Goal: Navigation & Orientation: Find specific page/section

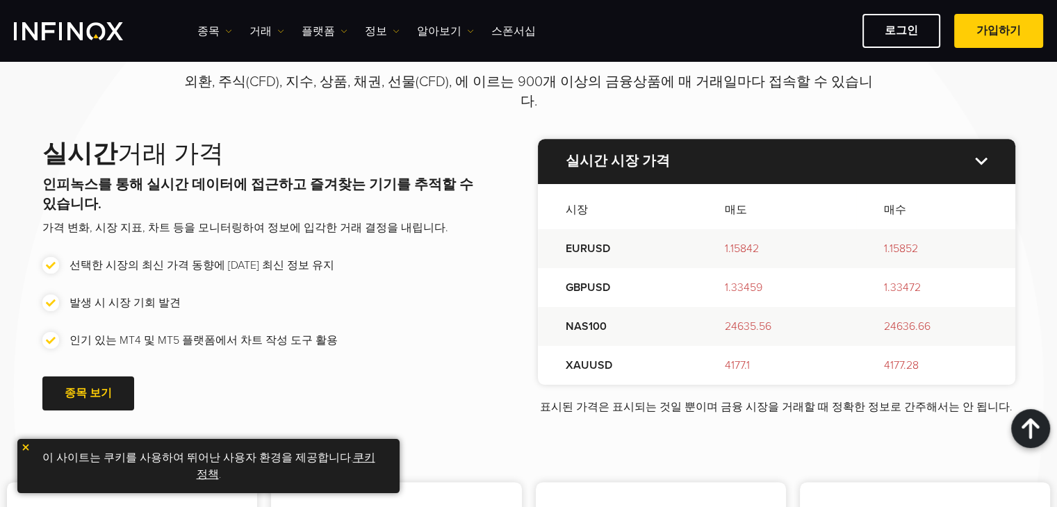
scroll to position [1598, 0]
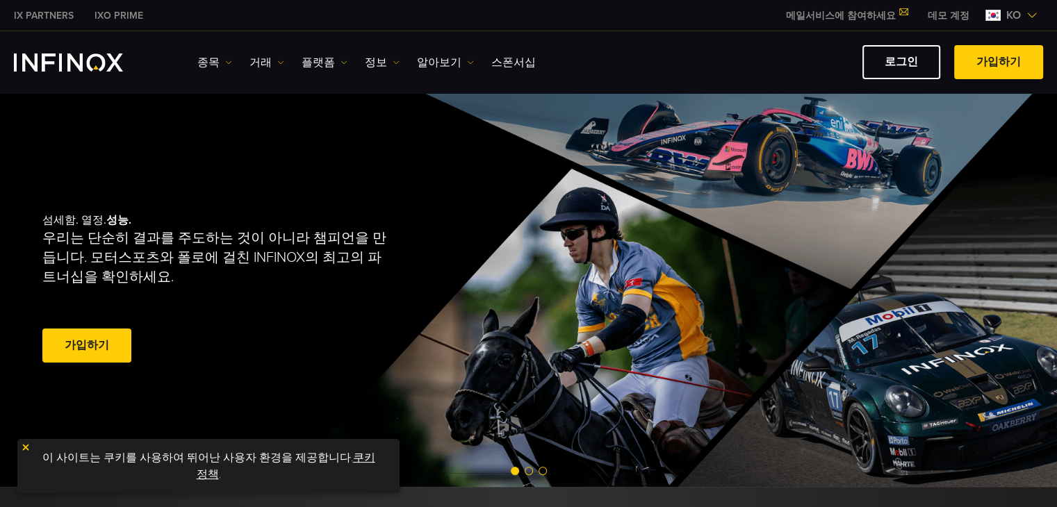
click at [969, 54] on link "가입하기" at bounding box center [998, 62] width 89 height 34
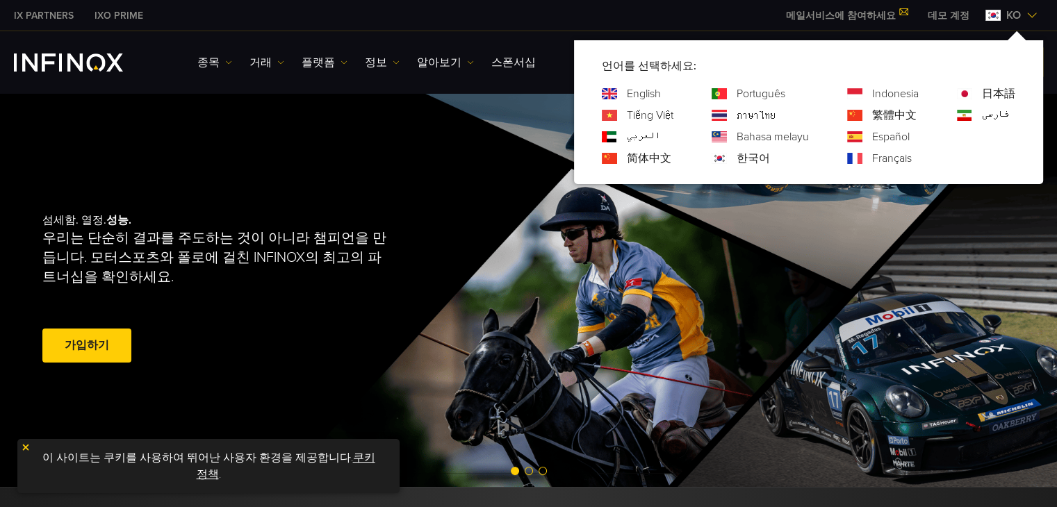
click at [627, 90] on link "English" at bounding box center [644, 93] width 34 height 17
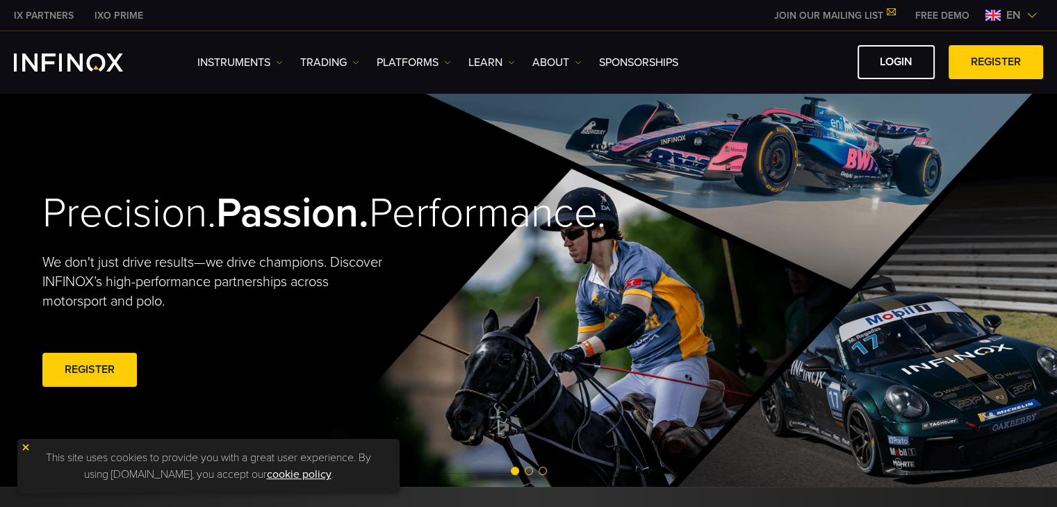
click at [1020, 19] on span "en" at bounding box center [1014, 15] width 26 height 17
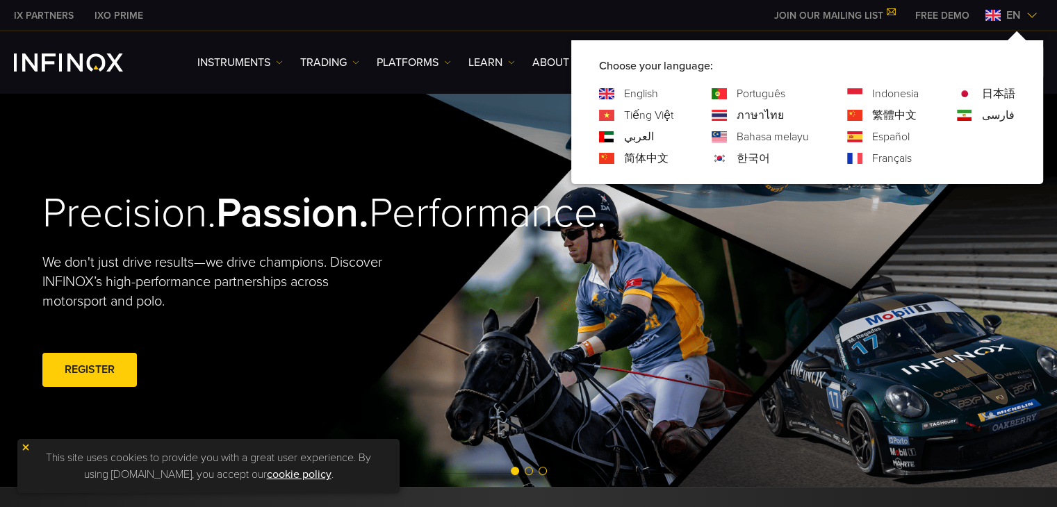
click at [755, 151] on link "한국어" at bounding box center [753, 158] width 33 height 17
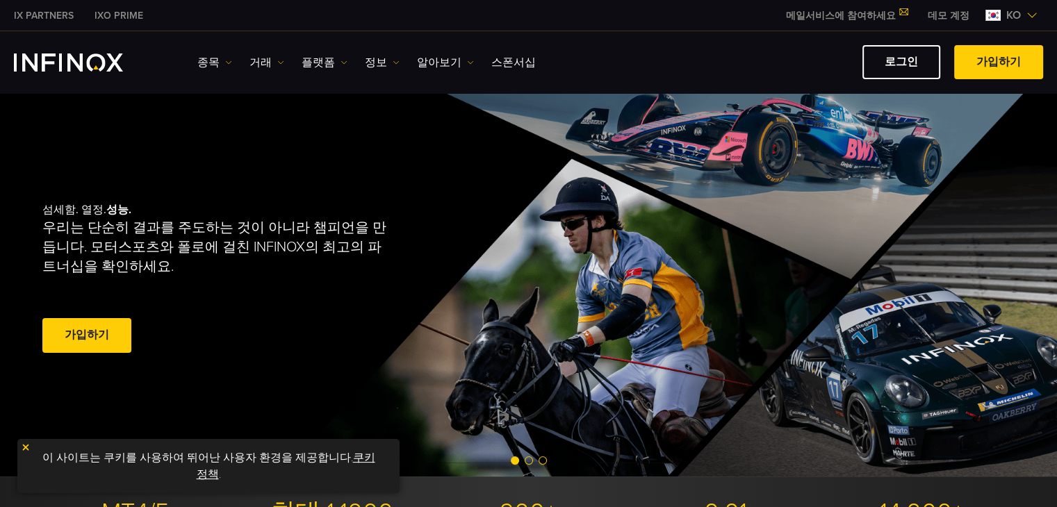
click at [814, 60] on div "로그인 가입하기" at bounding box center [794, 62] width 497 height 34
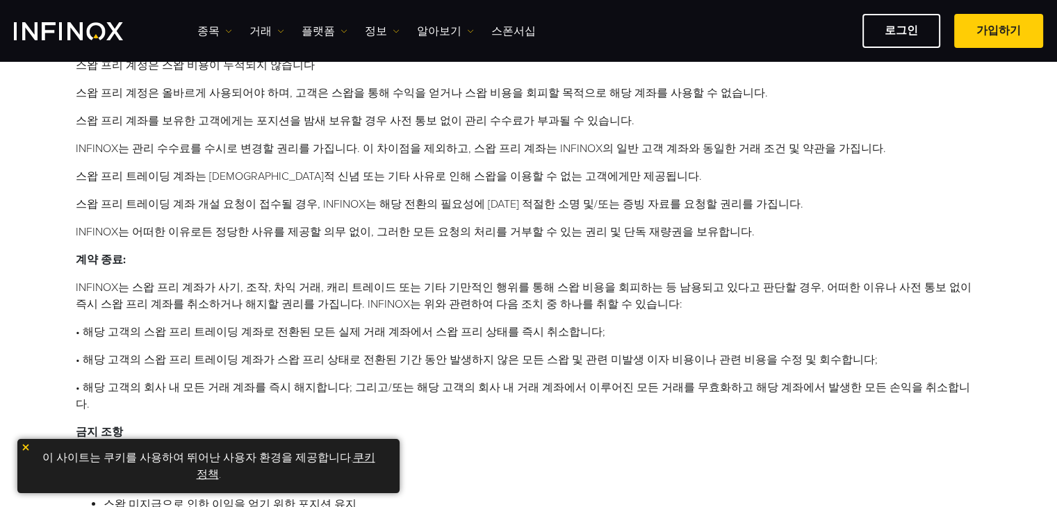
scroll to position [139, 0]
